Goal: Go to known website: Access a specific website the user already knows

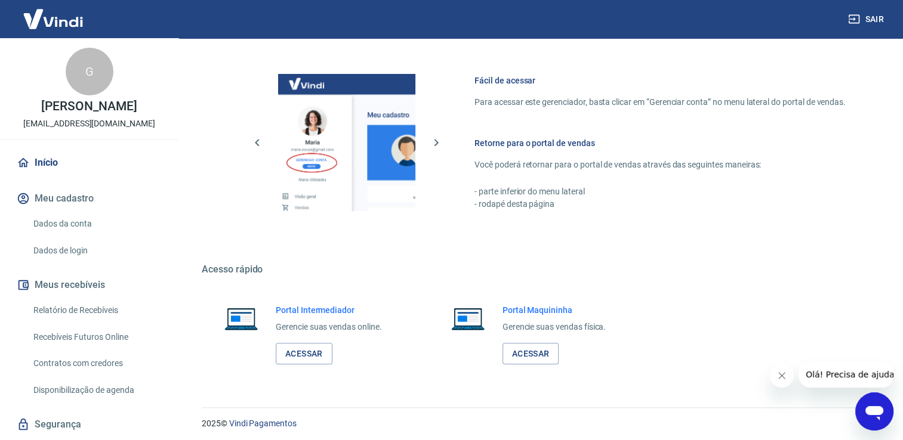
scroll to position [625, 0]
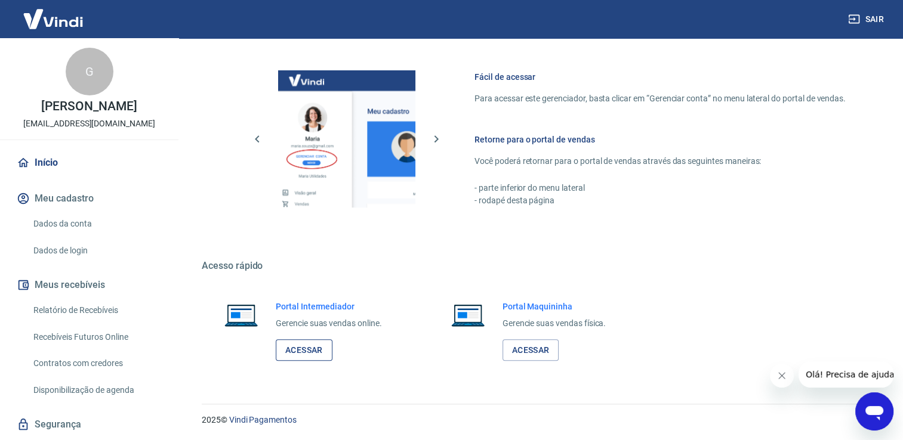
click at [303, 352] on link "Acessar" at bounding box center [304, 351] width 57 height 22
click at [308, 353] on link "Acessar" at bounding box center [304, 351] width 57 height 22
